Goal: Task Accomplishment & Management: Use online tool/utility

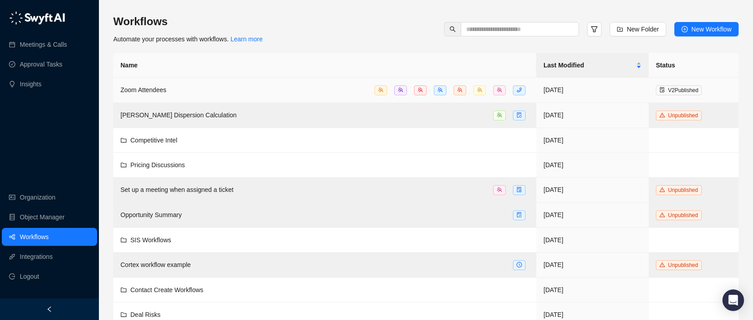
scroll to position [239, 0]
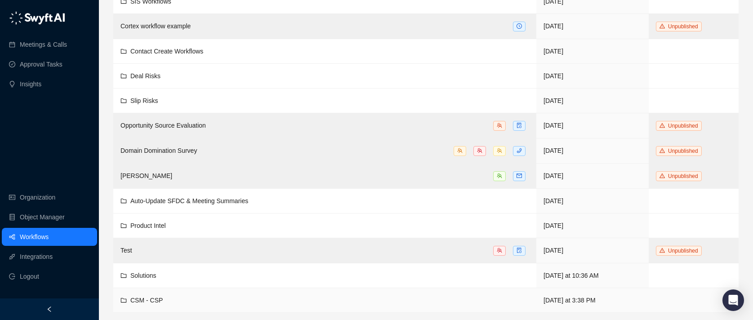
click at [163, 300] on span "CSM - CSP" at bounding box center [146, 300] width 32 height 7
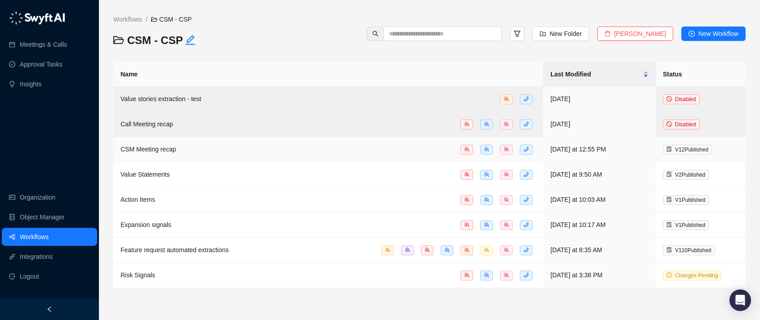
click at [234, 151] on div "CSM Meeting recap" at bounding box center [329, 149] width 416 height 10
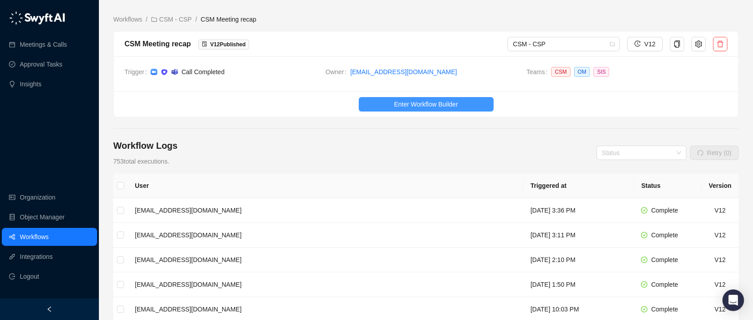
click at [370, 98] on button "Enter Workflow Builder" at bounding box center [426, 104] width 135 height 14
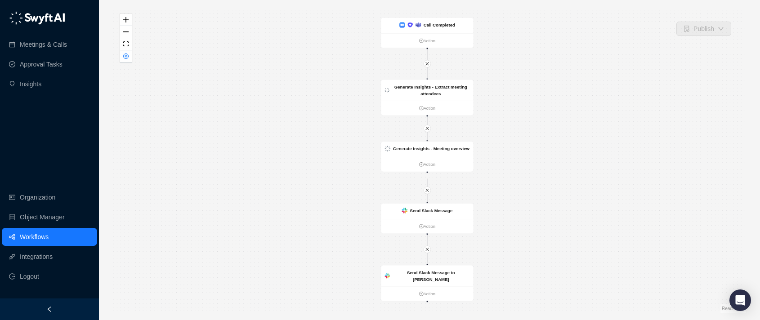
drag, startPoint x: 325, startPoint y: 140, endPoint x: 281, endPoint y: 73, distance: 80.5
click at [290, 85] on div "Send Slack Message to [PERSON_NAME] Action Send Slack Message Action Call Compl…" at bounding box center [429, 160] width 632 height 306
click at [261, 52] on div "Send Slack Message to [PERSON_NAME] Action Send Slack Message Action Call Compl…" at bounding box center [429, 160] width 632 height 306
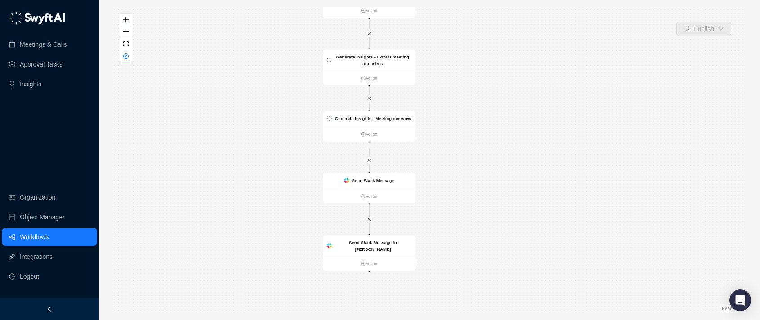
drag, startPoint x: 255, startPoint y: 102, endPoint x: 234, endPoint y: 126, distance: 32.2
click at [234, 126] on div "Send Slack Message to [PERSON_NAME] Action Send Slack Message Action Call Compl…" at bounding box center [429, 160] width 632 height 306
click at [364, 261] on link "Action" at bounding box center [369, 263] width 92 height 7
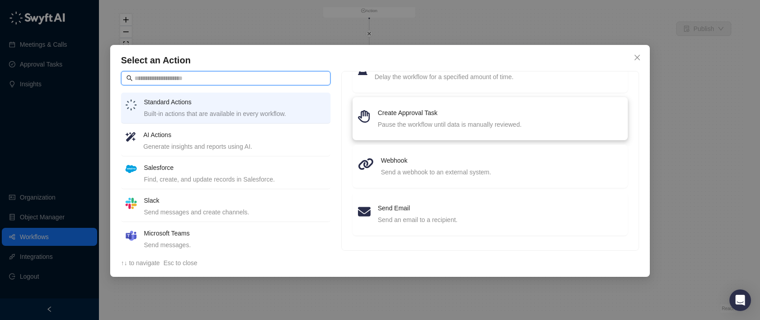
scroll to position [129, 0]
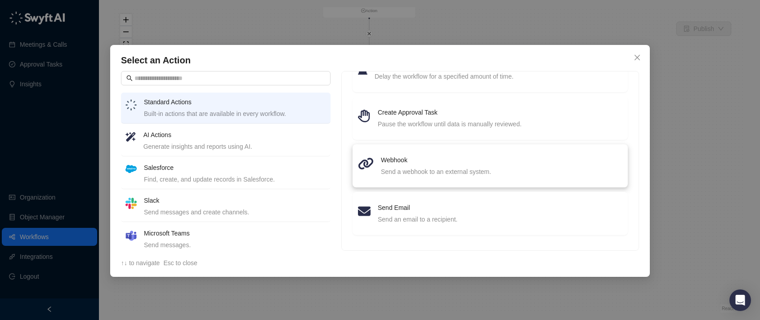
click at [402, 163] on h4 "Webhook" at bounding box center [502, 160] width 242 height 10
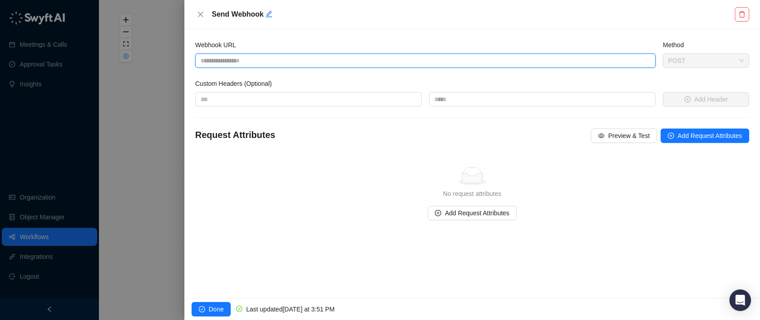
click at [321, 63] on input "Webhook URL" at bounding box center [425, 61] width 461 height 14
paste input "**********"
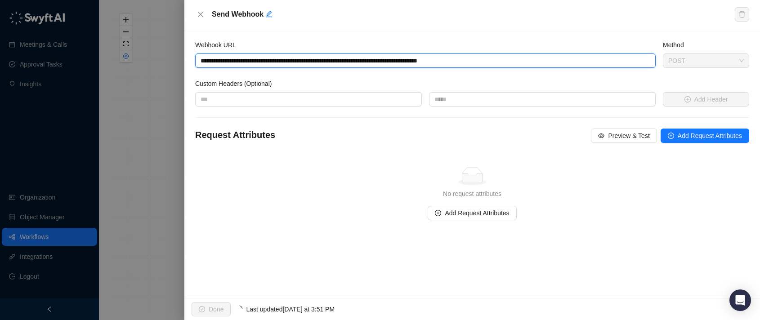
type input "**********"
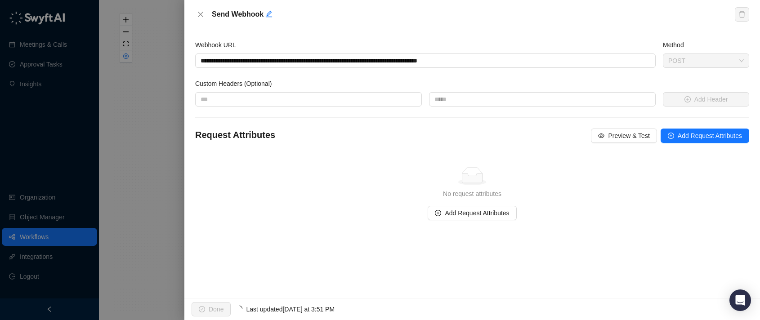
click at [710, 44] on div "Method" at bounding box center [706, 46] width 86 height 13
click at [492, 215] on span "Add Request Attributes" at bounding box center [477, 213] width 64 height 10
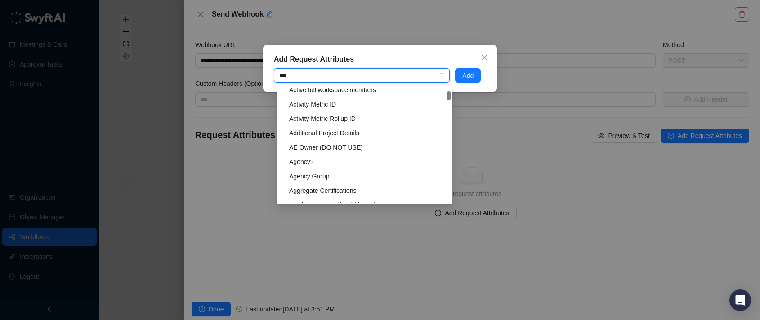
scroll to position [355, 0]
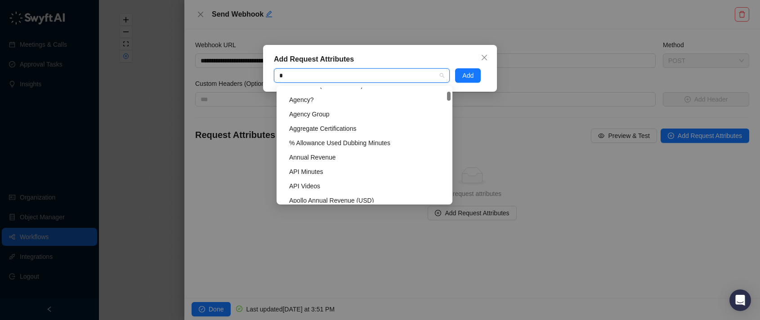
type input "**"
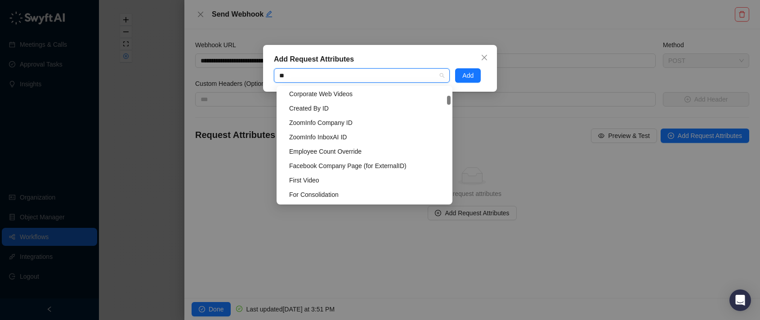
scroll to position [467, 0]
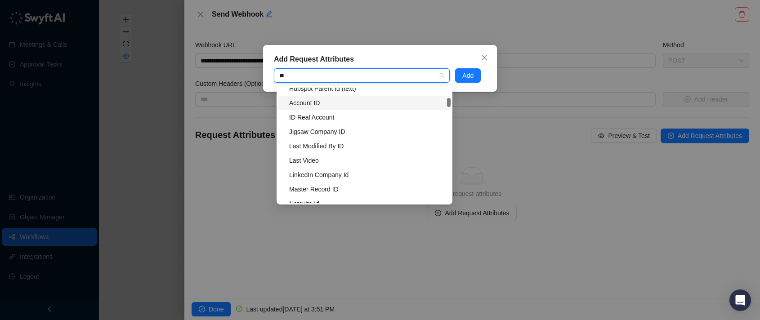
click at [342, 106] on div "Account ID" at bounding box center [367, 103] width 156 height 10
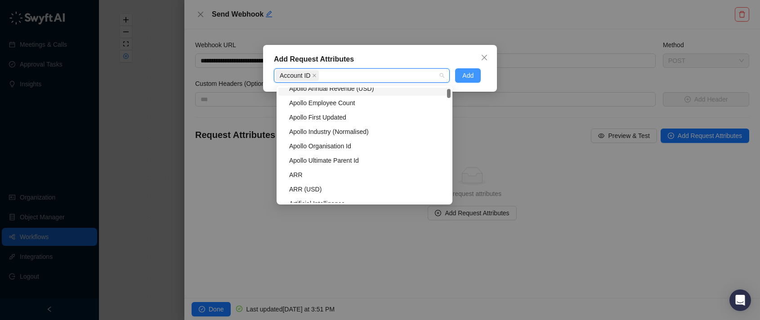
click at [477, 73] on button "Add" at bounding box center [468, 75] width 26 height 14
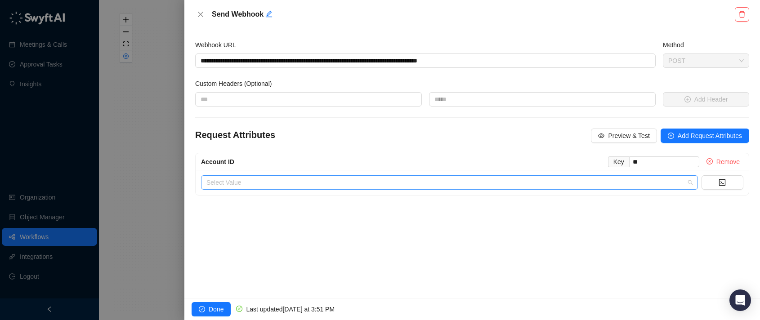
click at [452, 181] on input "search" at bounding box center [446, 182] width 481 height 13
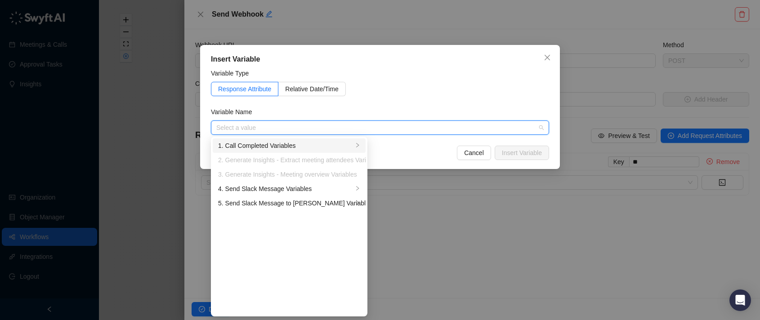
click at [293, 149] on div "1. Call Completed Variables" at bounding box center [285, 146] width 135 height 10
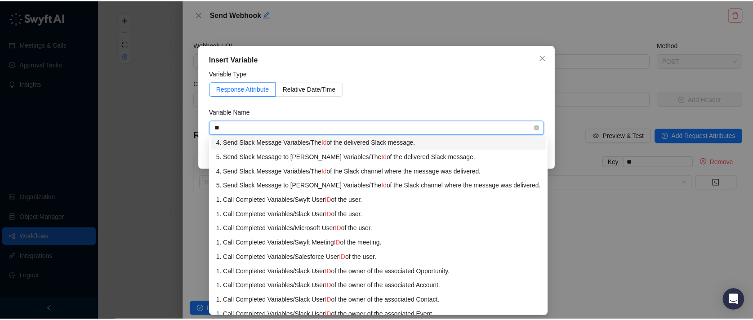
scroll to position [0, 0]
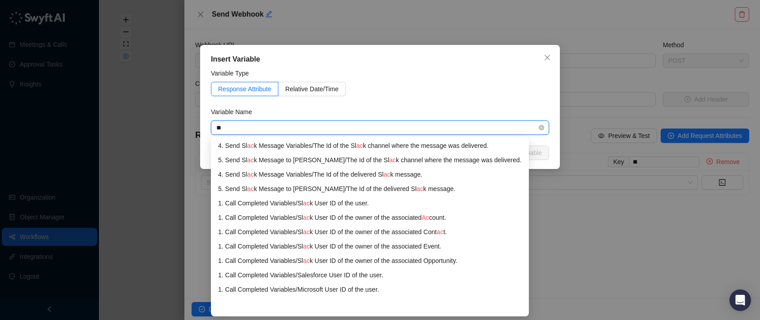
type input "***"
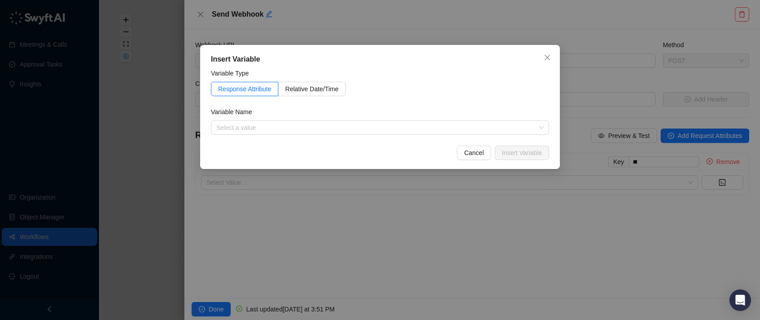
click at [385, 109] on div "Variable Name" at bounding box center [380, 113] width 338 height 13
click at [546, 56] on icon "close" at bounding box center [547, 57] width 5 height 5
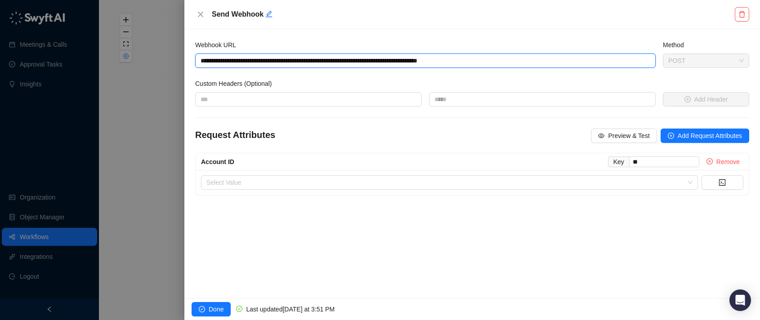
click at [306, 58] on input "**********" at bounding box center [425, 61] width 461 height 14
click at [308, 55] on input "**********" at bounding box center [425, 61] width 461 height 14
click at [398, 57] on input "**********" at bounding box center [425, 61] width 461 height 14
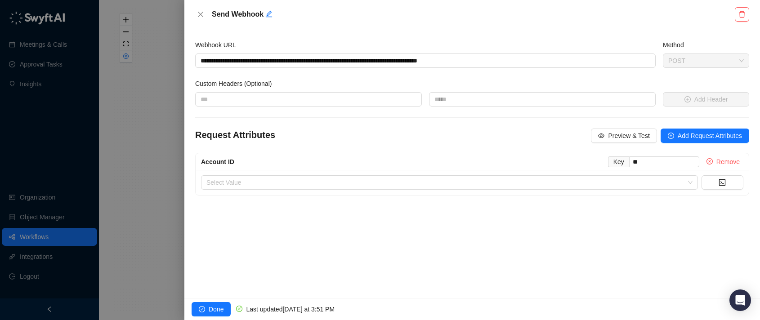
click at [348, 69] on div "**********" at bounding box center [426, 59] width 468 height 39
click at [296, 152] on div "Request Attributes Preview & Test Add Request Attributes Account ID Key ** Remo…" at bounding box center [472, 162] width 561 height 67
click at [664, 131] on button "Add Request Attributes" at bounding box center [705, 136] width 89 height 14
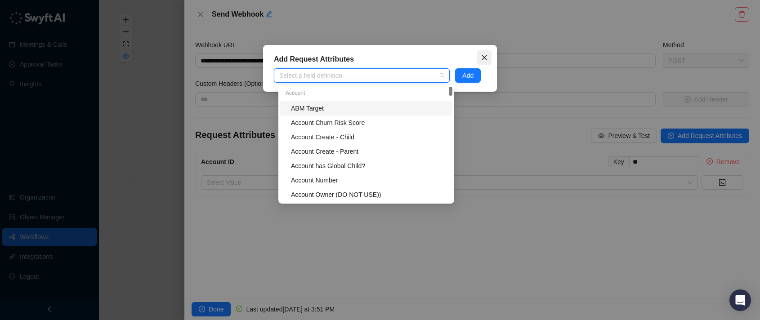
click at [485, 53] on button "Close" at bounding box center [484, 57] width 14 height 14
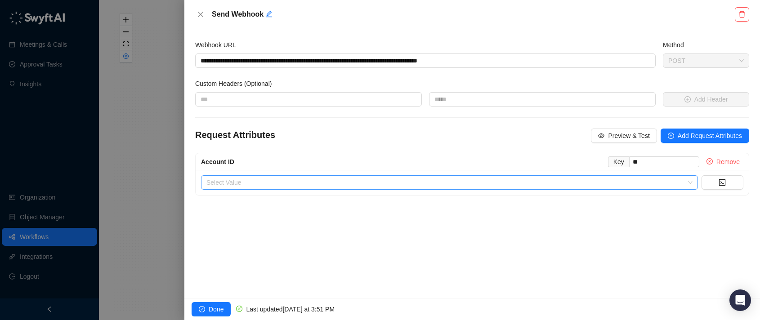
click at [385, 178] on input "search" at bounding box center [446, 182] width 481 height 13
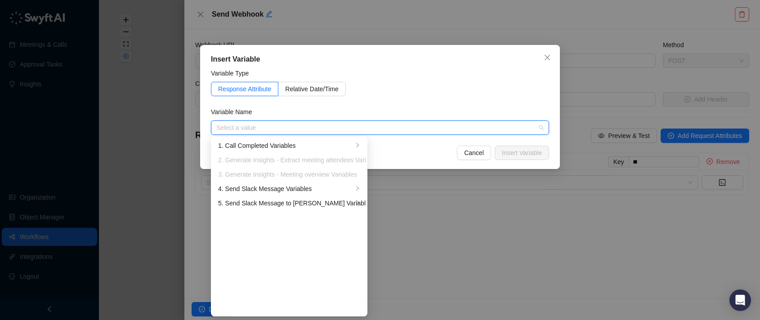
click at [330, 114] on div "Variable Name" at bounding box center [380, 113] width 338 height 13
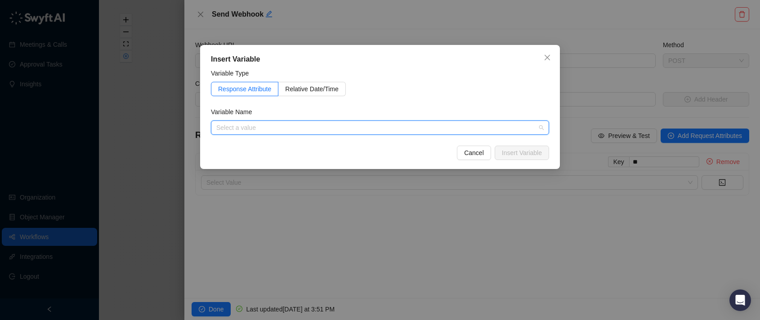
click at [317, 124] on input "search" at bounding box center [377, 127] width 322 height 13
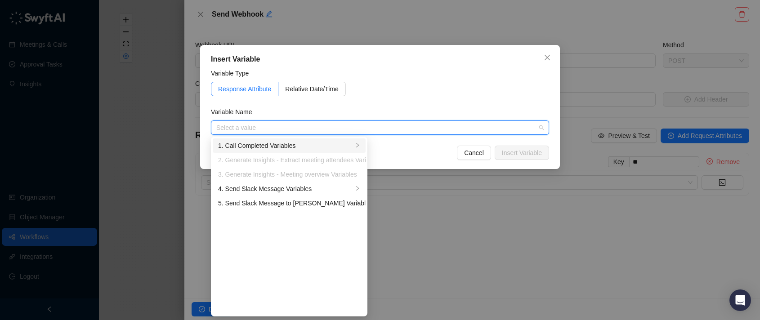
click at [316, 148] on div "1. Call Completed Variables" at bounding box center [285, 146] width 135 height 10
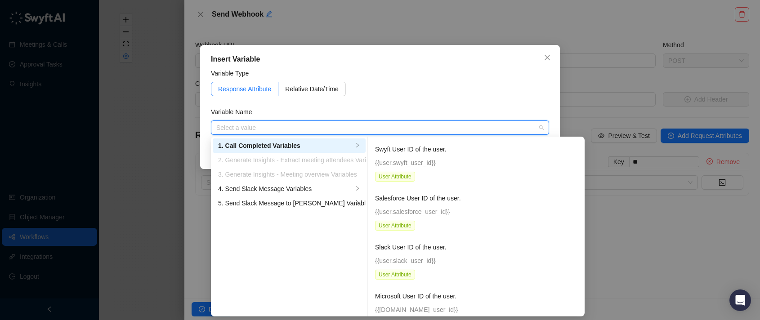
click at [313, 156] on div "2. Generate Insights - Extract meeting attendees Variables" at bounding box center [285, 160] width 135 height 10
click at [309, 168] on li "3. Generate Insights - Meeting overview Variables" at bounding box center [289, 174] width 153 height 14
click at [309, 186] on div "4. Send Slack Message Variables" at bounding box center [285, 189] width 135 height 10
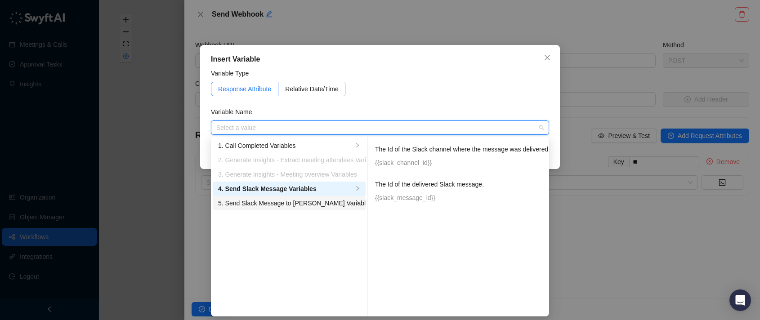
click at [307, 200] on div "5. Send Slack Message to [PERSON_NAME] Variables" at bounding box center [285, 203] width 135 height 10
click at [315, 188] on div "4. Send Slack Message Variables" at bounding box center [285, 189] width 135 height 10
click at [312, 163] on div "2. Generate Insights - Extract meeting attendees Variables" at bounding box center [285, 160] width 135 height 10
click at [309, 146] on div "1. Call Completed Variables" at bounding box center [285, 146] width 135 height 10
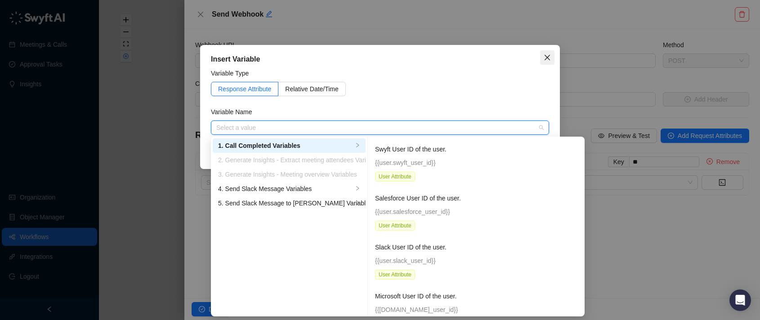
click at [546, 58] on icon "close" at bounding box center [547, 57] width 5 height 5
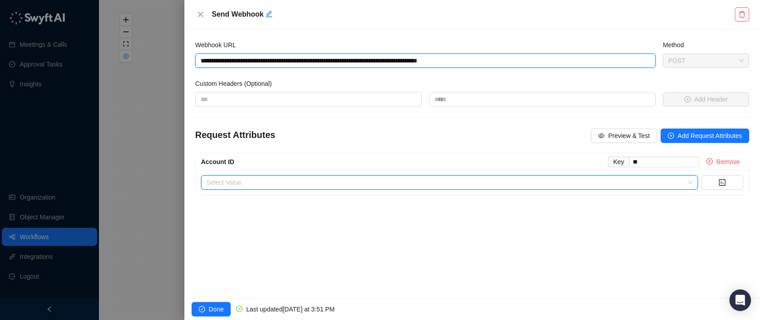
click at [437, 62] on input "**********" at bounding box center [425, 61] width 461 height 14
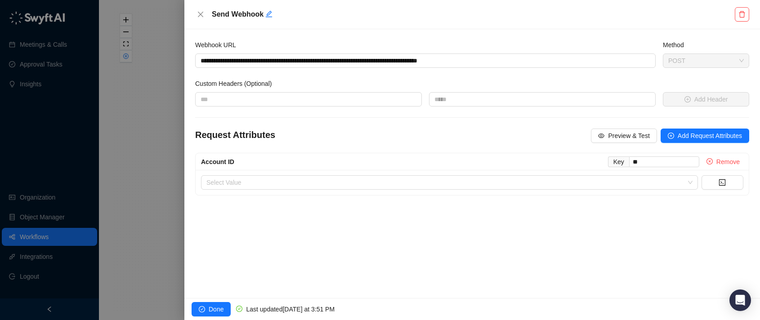
click at [194, 13] on div "Send Webhook" at bounding box center [472, 14] width 576 height 29
click at [198, 13] on icon "close" at bounding box center [200, 14] width 7 height 7
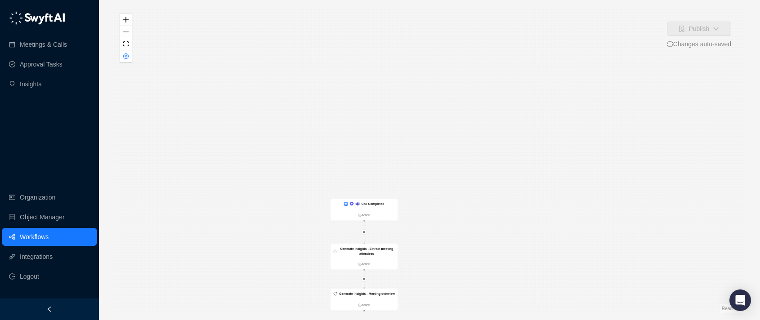
drag, startPoint x: 259, startPoint y: 125, endPoint x: 184, endPoint y: 157, distance: 81.0
click at [193, 258] on div "Send Slack Message to [PERSON_NAME] Action Send Slack Message Action Call Compl…" at bounding box center [429, 160] width 632 height 306
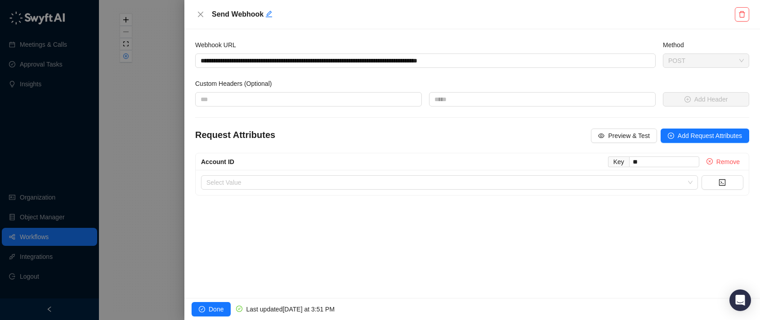
click at [144, 87] on div at bounding box center [380, 160] width 760 height 320
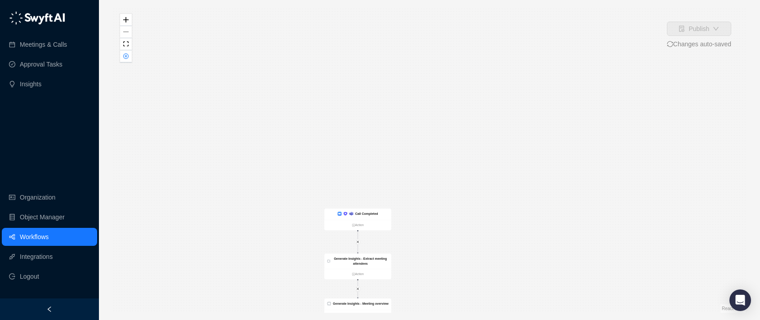
drag, startPoint x: 156, startPoint y: 106, endPoint x: 153, endPoint y: 49, distance: 57.6
click at [153, 49] on div "Send Slack Message to [PERSON_NAME] Action Send Slack Message Action Call Compl…" at bounding box center [429, 160] width 632 height 306
drag, startPoint x: 187, startPoint y: 156, endPoint x: 182, endPoint y: 93, distance: 62.7
click at [183, 106] on div "Send Slack Message to [PERSON_NAME] Action Send Slack Message Action Call Compl…" at bounding box center [429, 160] width 632 height 306
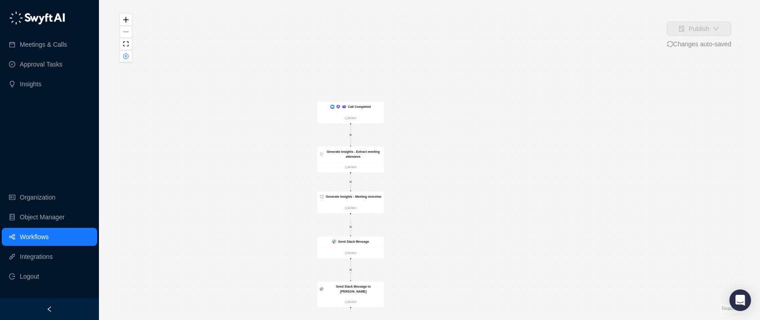
click at [49, 241] on link "Workflows" at bounding box center [34, 237] width 29 height 18
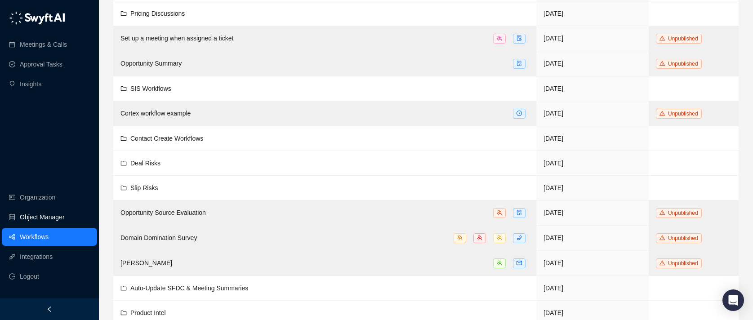
scroll to position [239, 0]
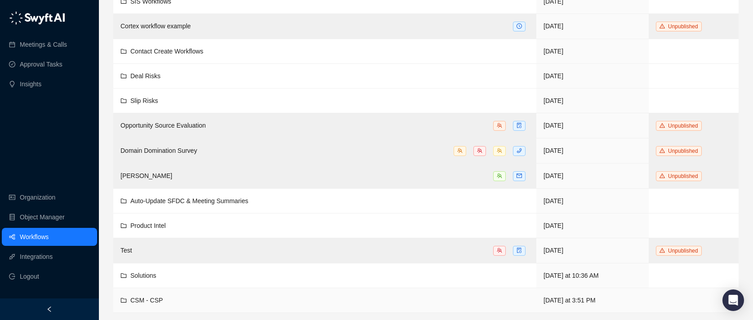
click at [201, 289] on td "CSM - CSP" at bounding box center [324, 300] width 423 height 25
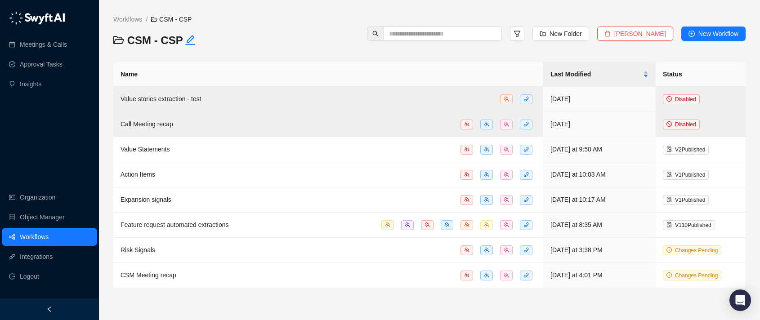
click at [349, 56] on div "Workflows / CSM - CSP CSM - CSP New Folder Delete Folder New Workflow Name Last…" at bounding box center [429, 151] width 632 height 274
click at [255, 266] on td "CSM Meeting recap" at bounding box center [328, 275] width 430 height 25
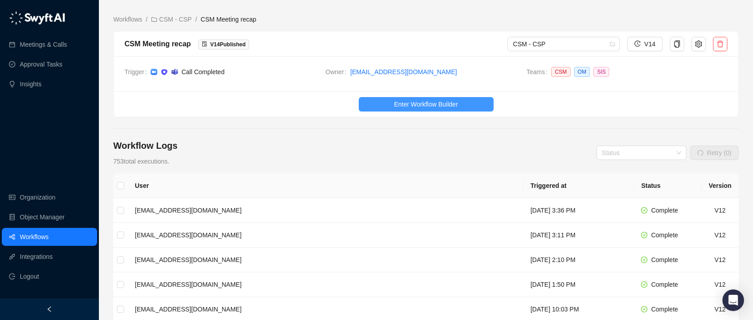
click at [428, 100] on span "Enter Workflow Builder" at bounding box center [426, 104] width 64 height 10
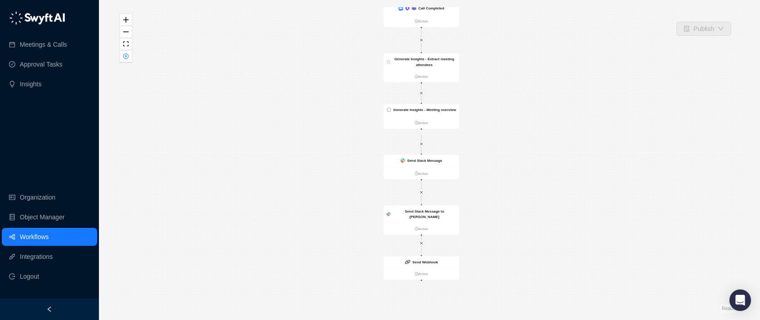
drag, startPoint x: 321, startPoint y: 125, endPoint x: 286, endPoint y: 61, distance: 72.5
click at [286, 61] on div "Send Slack Message to [PERSON_NAME] Action Send Slack Message Action Call Compl…" at bounding box center [429, 160] width 632 height 306
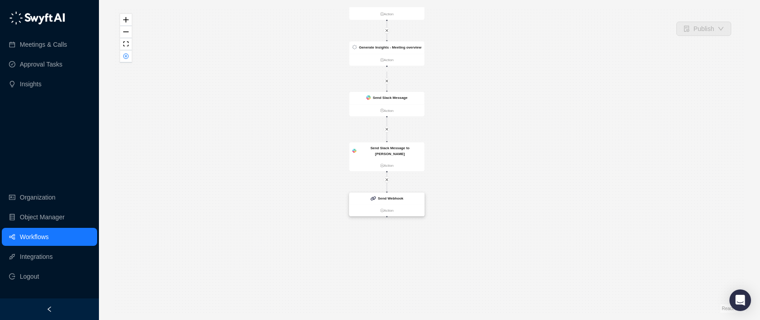
click at [403, 197] on strong "Send Webhook" at bounding box center [391, 199] width 26 height 4
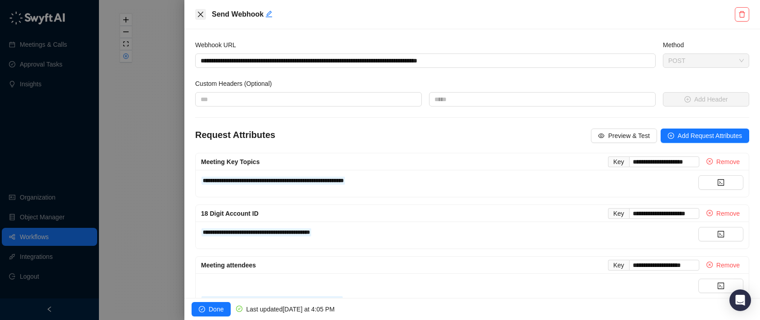
click at [200, 15] on icon "close" at bounding box center [200, 14] width 7 height 7
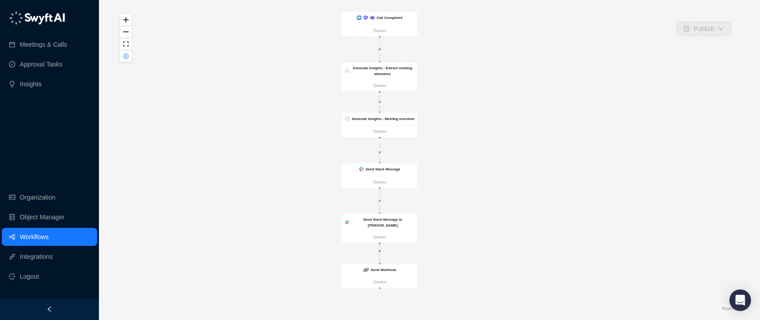
drag, startPoint x: 260, startPoint y: 54, endPoint x: 262, endPoint y: 94, distance: 39.6
click at [253, 129] on div "Send Slack Message to [PERSON_NAME] Action Send Slack Message Action Call Compl…" at bounding box center [429, 160] width 632 height 306
drag, startPoint x: 270, startPoint y: 63, endPoint x: 276, endPoint y: 57, distance: 8.0
click at [276, 57] on div "Send Slack Message to [PERSON_NAME] Action Send Slack Message Action Call Compl…" at bounding box center [429, 160] width 632 height 306
